Goal: Task Accomplishment & Management: Use online tool/utility

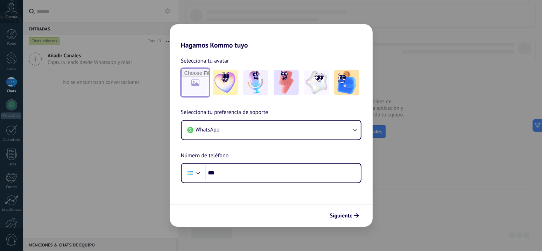
click at [187, 76] on input "file" at bounding box center [195, 82] width 27 height 27
type input "**********"
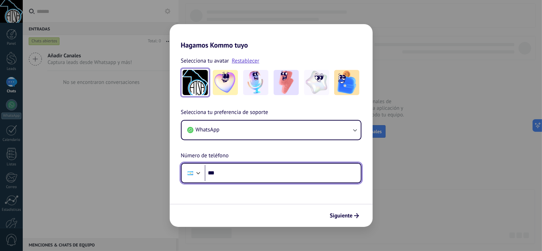
click at [226, 170] on input "***" at bounding box center [283, 173] width 156 height 16
type input "**********"
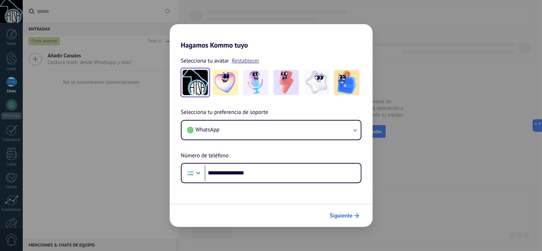
click at [356, 214] on button "Siguiente" at bounding box center [344, 216] width 35 height 12
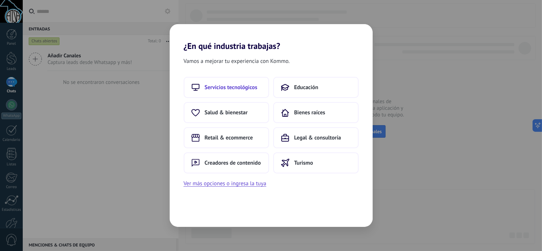
click at [240, 90] on span "Servicios tecnológicos" at bounding box center [231, 87] width 53 height 7
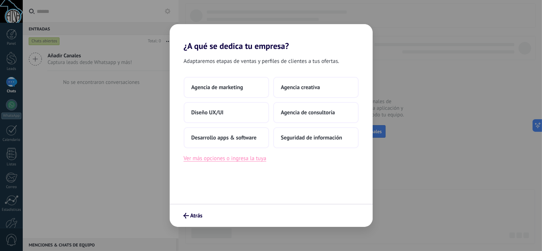
click at [211, 160] on button "Ver más opciones o ingresa la tuya" at bounding box center [225, 158] width 83 height 9
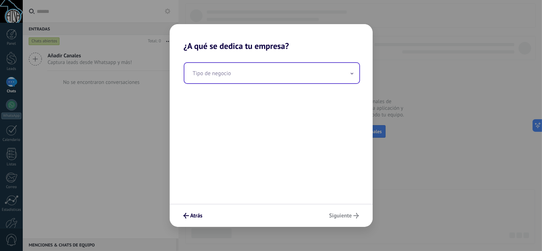
click at [223, 71] on input "text" at bounding box center [271, 73] width 175 height 20
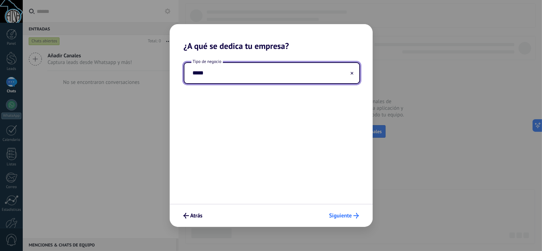
type input "*****"
click at [348, 217] on span "Siguiente" at bounding box center [340, 216] width 23 height 5
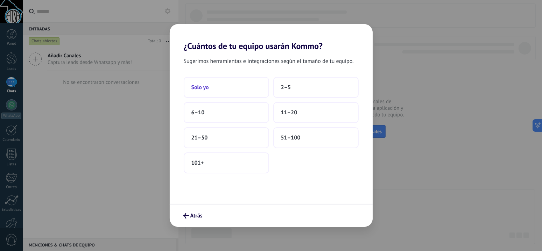
click at [230, 90] on button "Solo yo" at bounding box center [226, 87] width 85 height 21
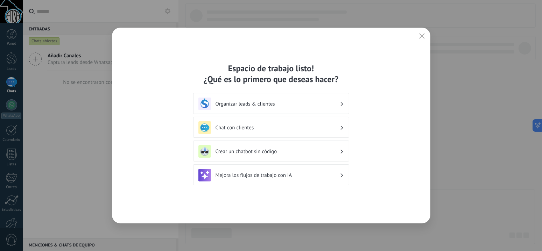
click at [276, 154] on h3 "Crear un chatbot sin código" at bounding box center [278, 151] width 124 height 7
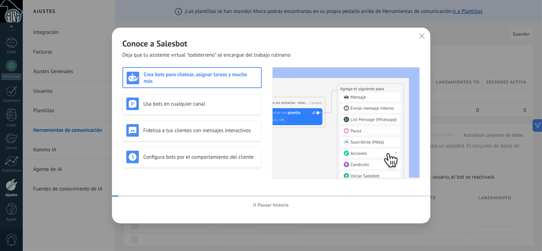
click at [284, 127] on img at bounding box center [346, 123] width 147 height 110
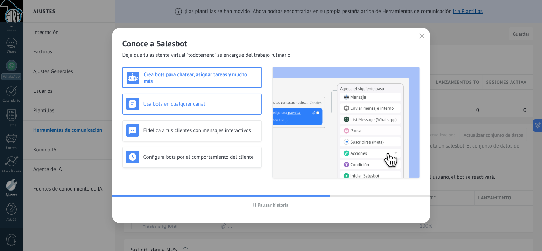
click at [170, 107] on div "Usa bots en cualquier canal" at bounding box center [192, 104] width 132 height 13
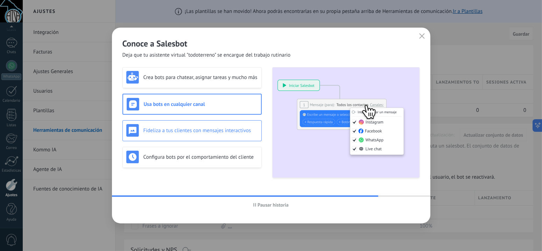
click at [171, 129] on h3 "Fideliza a tus clientes con mensajes interactivos" at bounding box center [201, 130] width 114 height 7
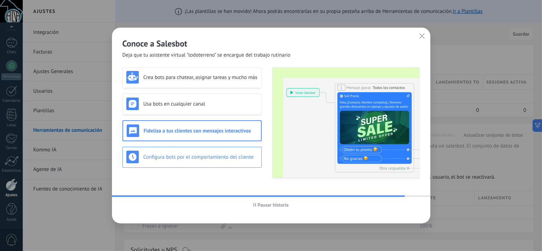
click at [176, 160] on h3 "Configura bots por el comportamiento del cliente" at bounding box center [201, 157] width 114 height 7
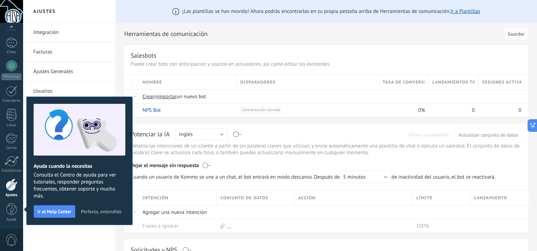
click at [96, 210] on span "Perfecto, entendido" at bounding box center [101, 211] width 41 height 5
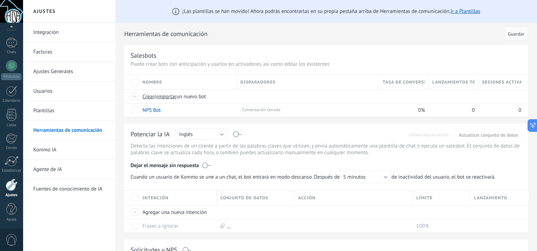
click at [9, 186] on div at bounding box center [12, 185] width 12 height 12
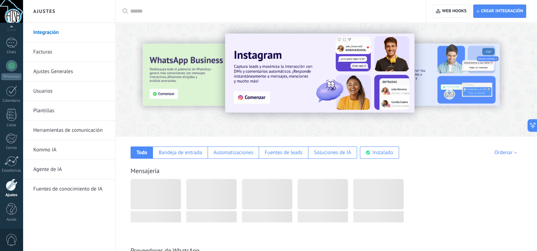
click at [58, 34] on link "Integración" at bounding box center [70, 33] width 75 height 20
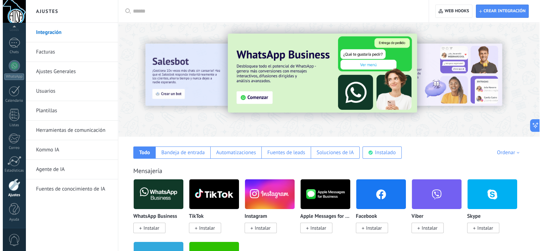
scroll to position [70, 0]
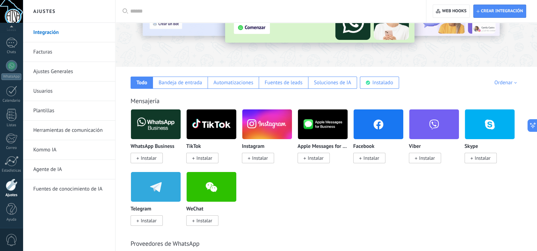
click at [150, 124] on img at bounding box center [156, 124] width 50 height 34
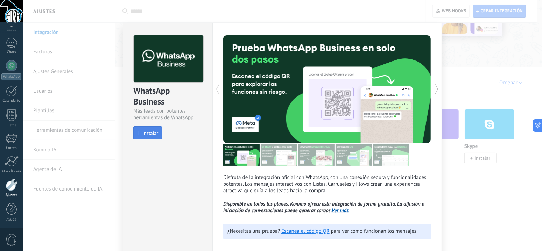
click at [147, 133] on span "Instalar" at bounding box center [150, 133] width 16 height 5
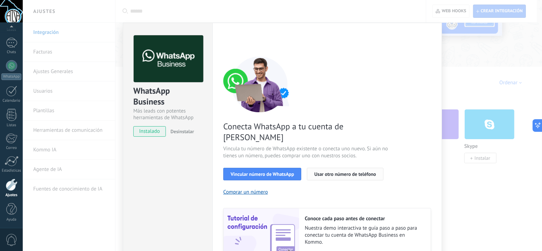
scroll to position [35, 0]
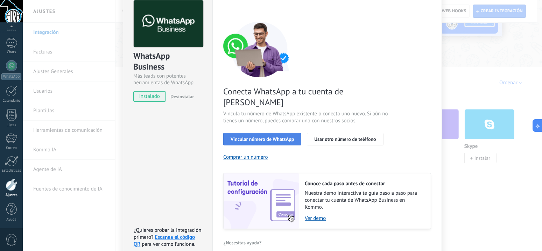
click at [256, 137] on span "Vincular número de WhatsApp" at bounding box center [262, 139] width 63 height 5
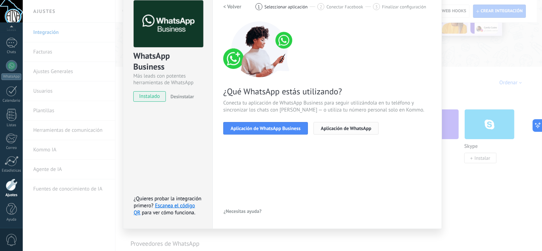
click at [339, 130] on span "Aplicación de WhatsApp" at bounding box center [346, 128] width 50 height 5
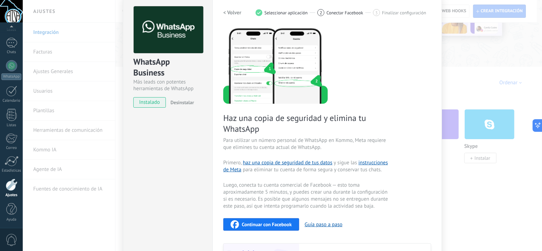
scroll to position [0, 0]
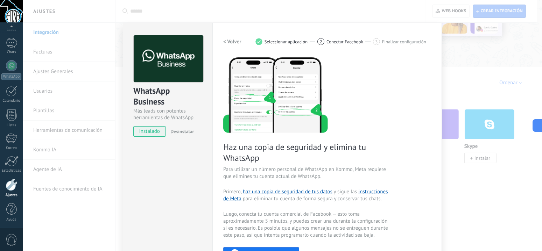
click at [235, 40] on h2 "< Volver" at bounding box center [232, 42] width 18 height 7
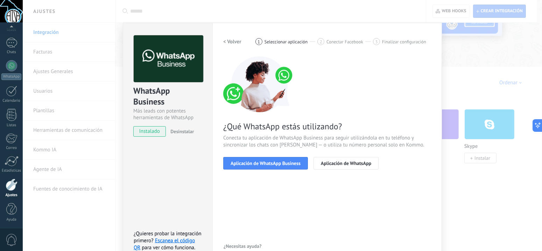
click at [235, 40] on h2 "< Volver" at bounding box center [232, 42] width 18 height 7
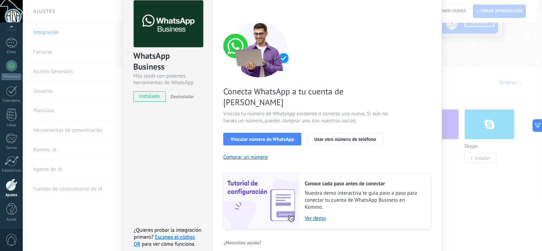
scroll to position [59, 0]
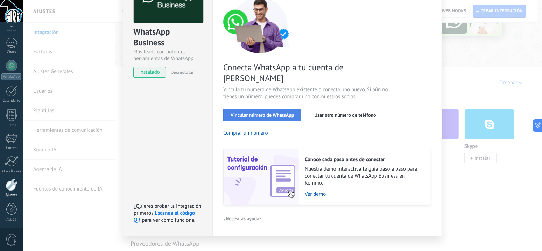
click at [271, 113] on span "Vincular número de WhatsApp" at bounding box center [262, 115] width 63 height 5
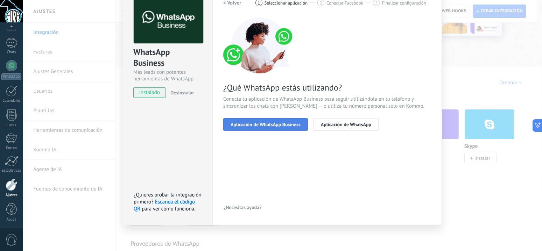
click at [262, 124] on span "Aplicación de WhatsApp Business" at bounding box center [266, 124] width 70 height 5
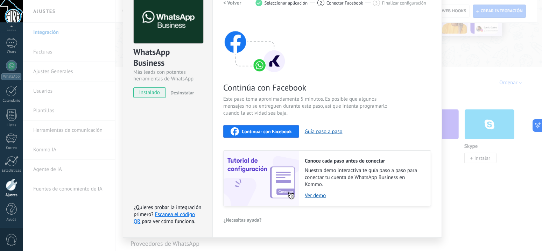
click at [256, 131] on span "Continuar con Facebook" at bounding box center [267, 131] width 50 height 5
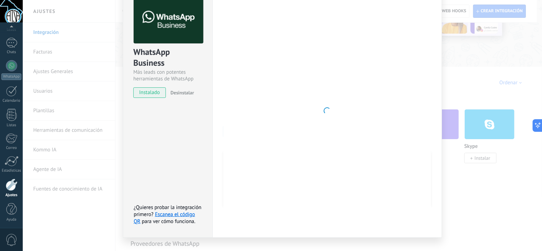
click at [174, 118] on div "WhatsApp Business Más leads con potentes herramientas de WhatsApp instalado Des…" at bounding box center [168, 111] width 90 height 254
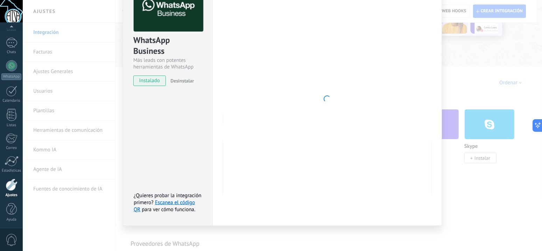
scroll to position [0, 0]
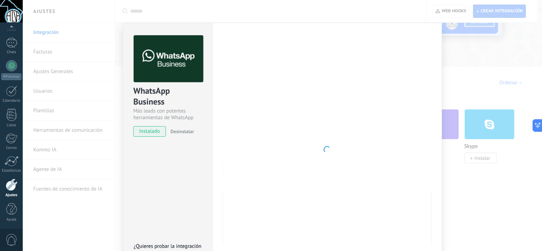
click at [311, 107] on div at bounding box center [327, 149] width 208 height 229
click at [155, 131] on span "instalado" at bounding box center [150, 131] width 32 height 11
click at [144, 133] on span "instalado" at bounding box center [150, 131] width 32 height 11
click at [294, 132] on div at bounding box center [327, 149] width 208 height 229
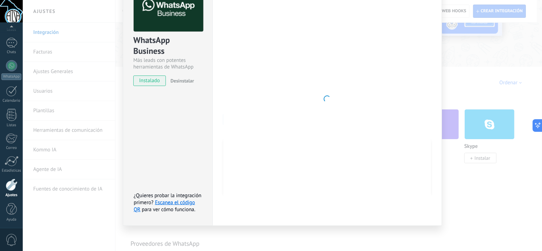
click at [474, 207] on div "WhatsApp Business Más leads con potentes herramientas de WhatsApp instalado Des…" at bounding box center [283, 125] width 520 height 251
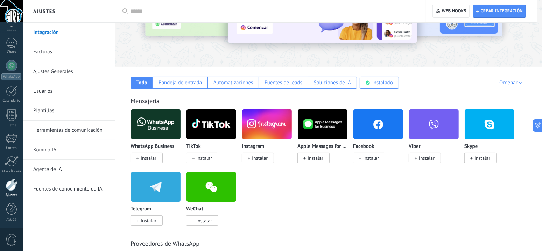
scroll to position [0, 0]
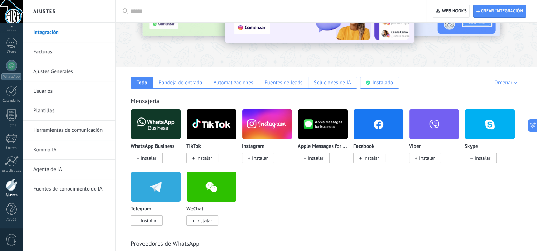
click at [147, 125] on img at bounding box center [156, 124] width 50 height 34
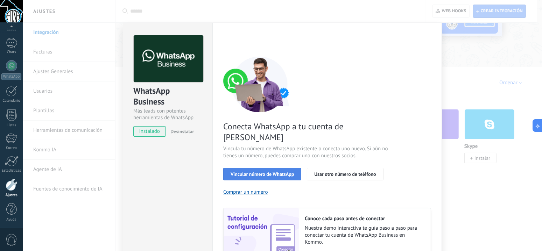
click at [277, 172] on span "Vincular número de WhatsApp" at bounding box center [262, 174] width 63 height 5
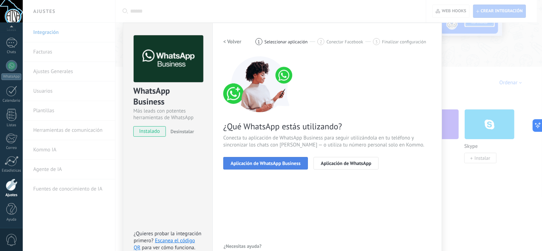
click at [276, 162] on span "Aplicación de WhatsApp Business" at bounding box center [266, 163] width 70 height 5
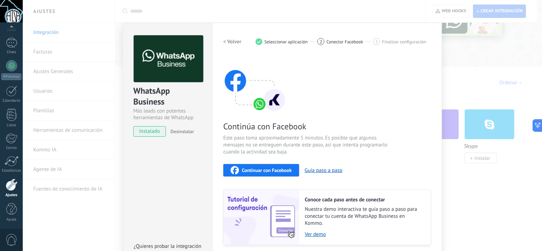
click at [266, 166] on button "Continuar con Facebook" at bounding box center [261, 170] width 76 height 13
click at [269, 169] on span "Continuar con Facebook" at bounding box center [267, 170] width 50 height 5
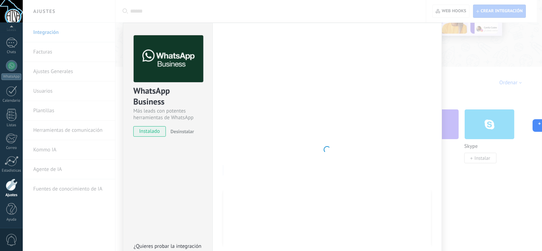
click at [461, 47] on div "WhatsApp Business Más leads con potentes herramientas de WhatsApp instalado Des…" at bounding box center [283, 125] width 520 height 251
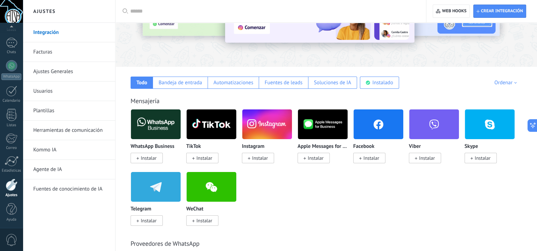
click at [158, 117] on img at bounding box center [156, 124] width 50 height 34
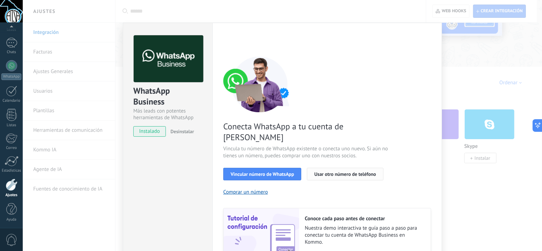
scroll to position [59, 0]
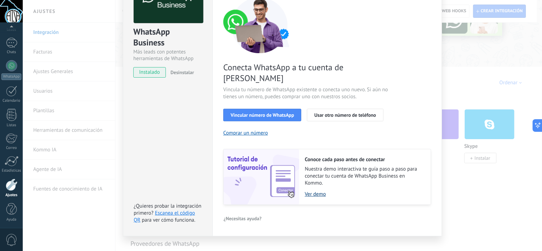
click at [311, 191] on link "Ver demo" at bounding box center [364, 194] width 119 height 7
